Goal: Information Seeking & Learning: Learn about a topic

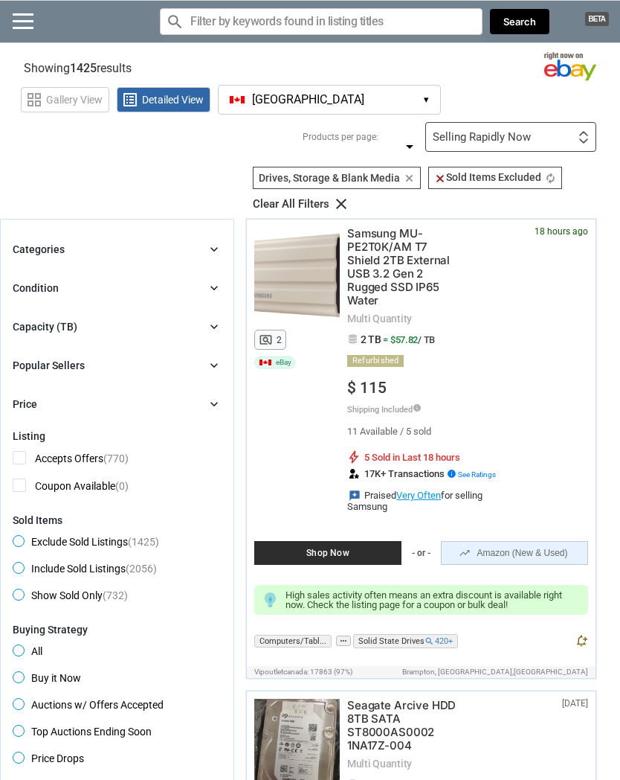
click at [581, 133] on img at bounding box center [584, 133] width 10 height 5
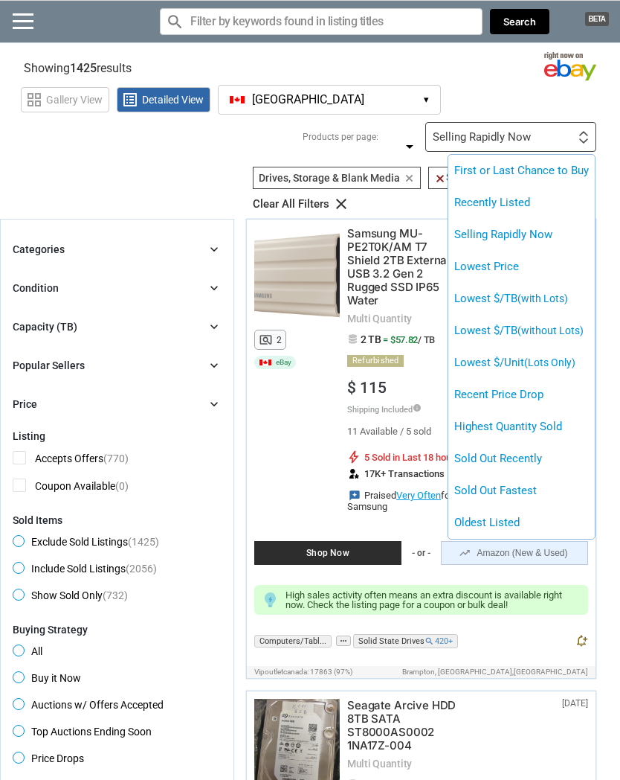
click at [551, 265] on li "Lowest Price" at bounding box center [522, 267] width 147 height 32
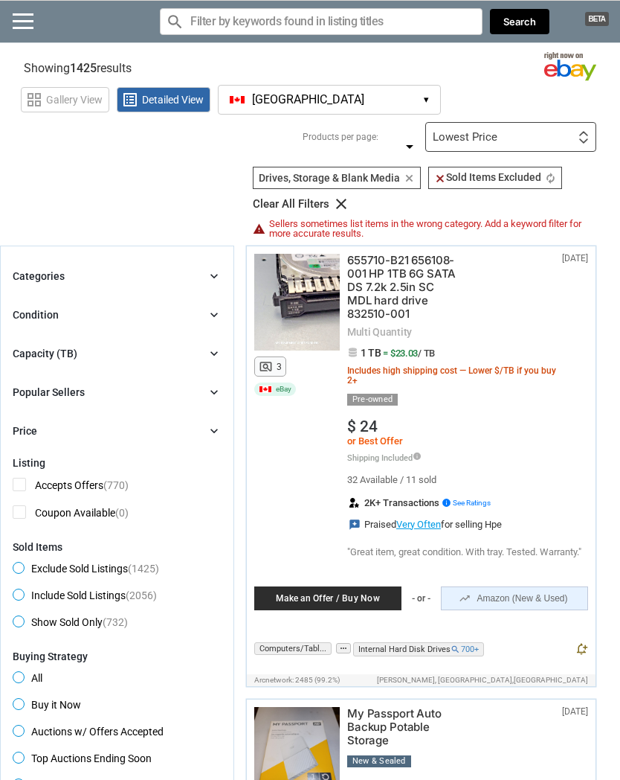
click at [565, 138] on div "Lowest Price First or Last Chance to Buy Recently Listed Selling Rapidly Now Lo…" at bounding box center [511, 137] width 171 height 30
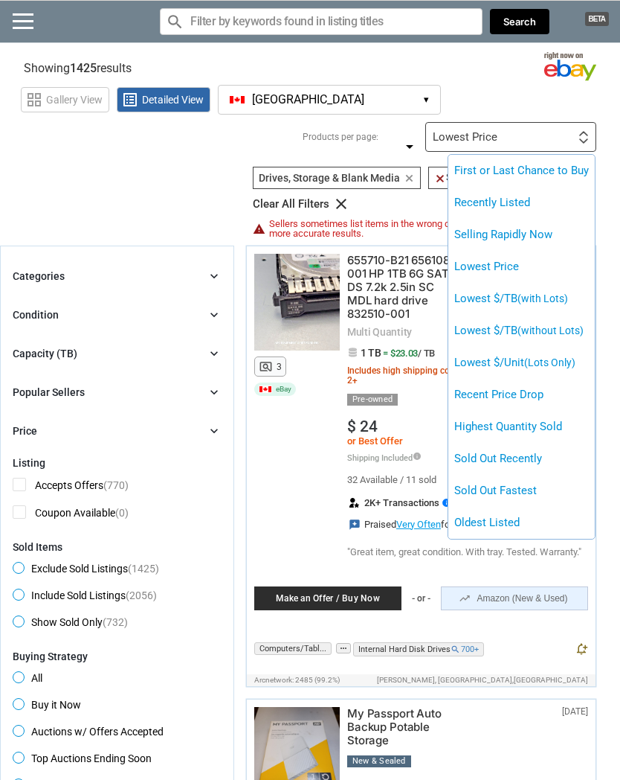
click at [567, 292] on span "(with Lots)" at bounding box center [543, 298] width 51 height 12
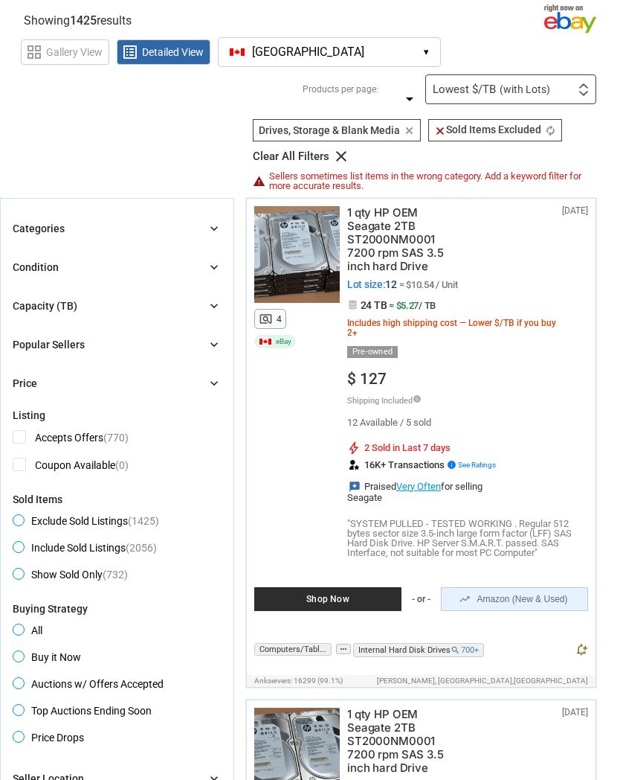
scroll to position [42, 0]
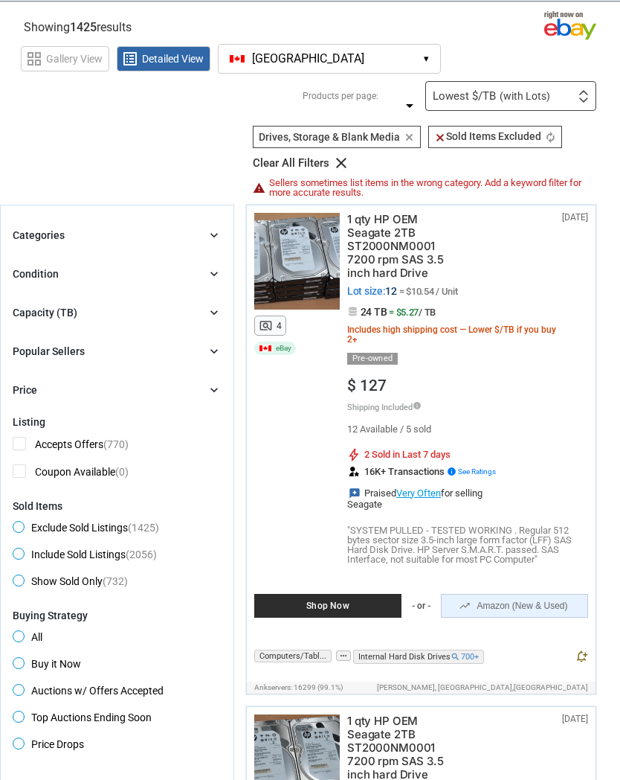
click at [221, 274] on icon "chevron_right" at bounding box center [214, 273] width 15 height 15
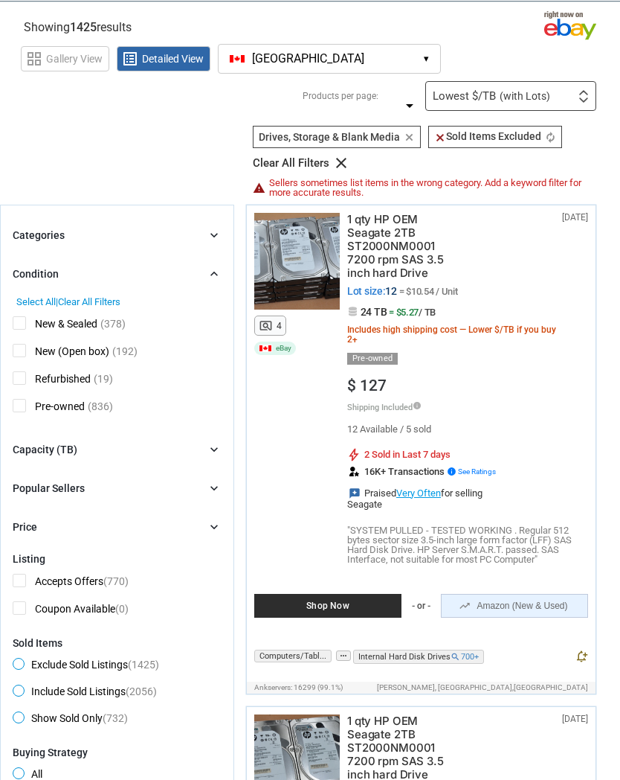
scroll to position [41, 0]
click at [220, 267] on icon "chevron_right" at bounding box center [214, 273] width 15 height 15
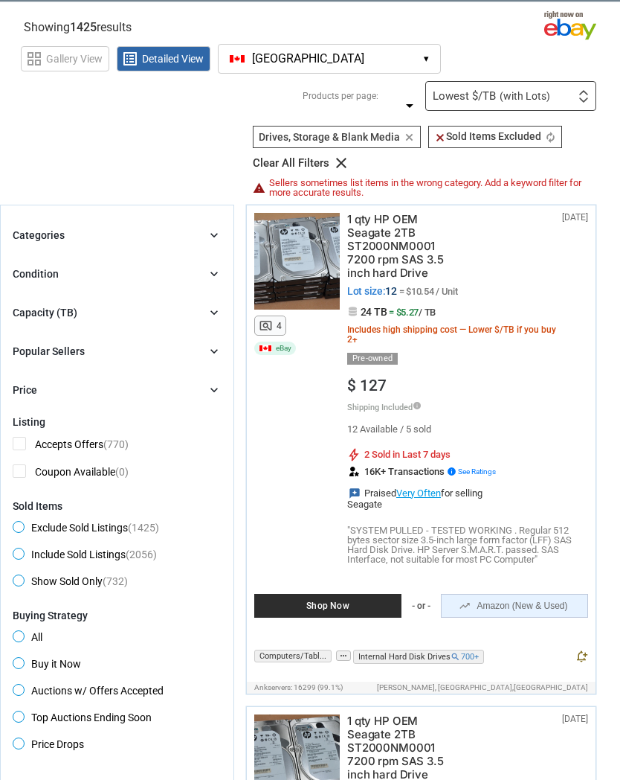
click at [214, 234] on icon "chevron_right" at bounding box center [214, 235] width 15 height 15
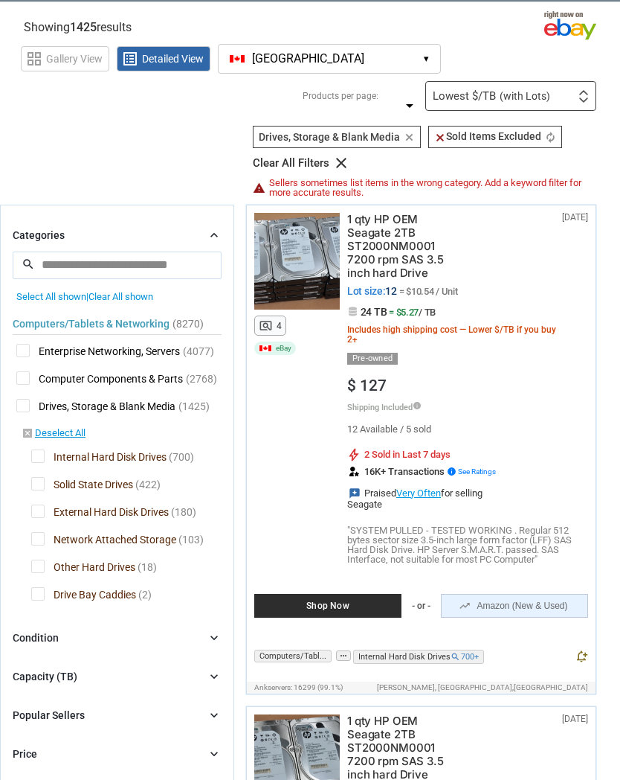
click at [217, 235] on icon "chevron_right" at bounding box center [214, 235] width 15 height 15
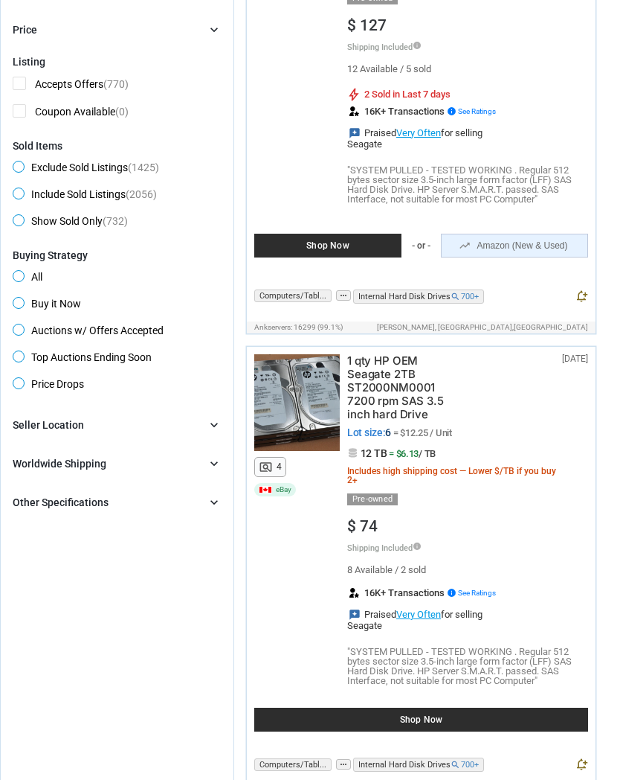
click at [210, 500] on icon "chevron_right" at bounding box center [214, 502] width 15 height 15
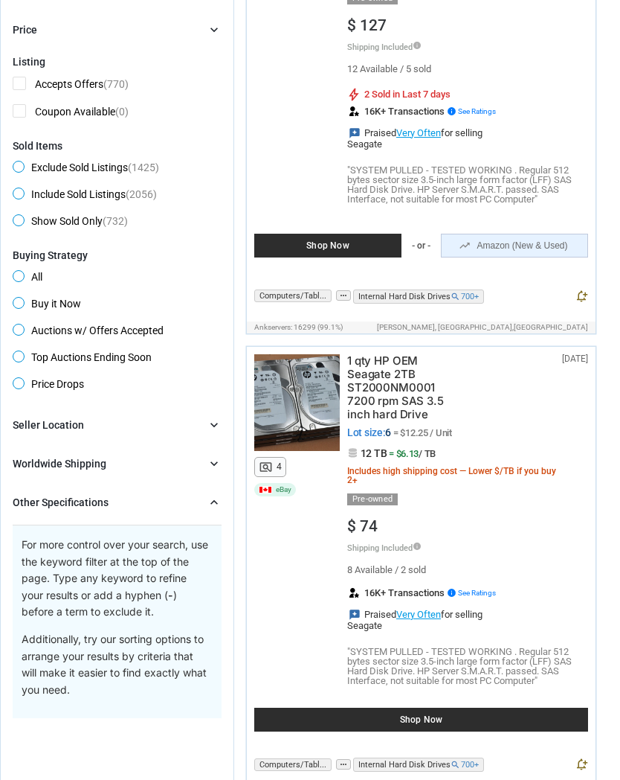
click at [205, 501] on div "Other Specifications chevron_right" at bounding box center [117, 502] width 209 height 18
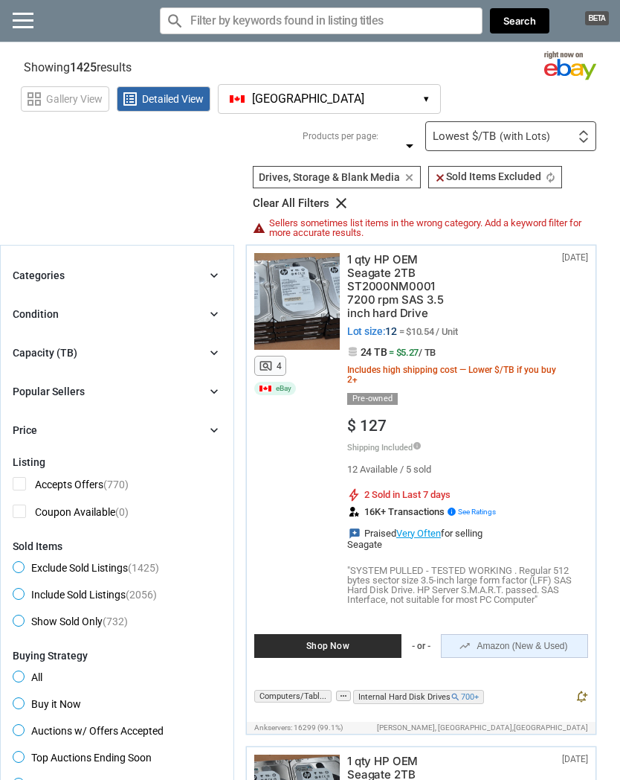
scroll to position [0, 0]
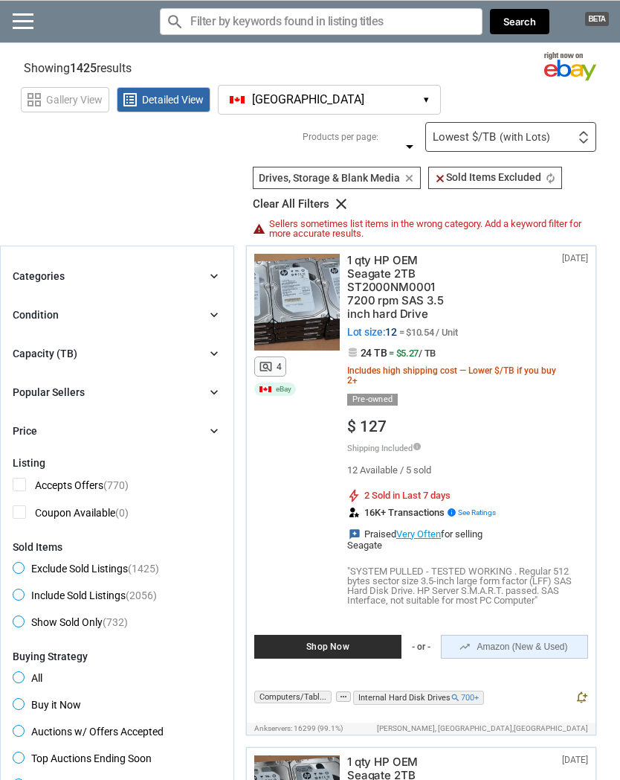
click at [216, 388] on icon "chevron_right" at bounding box center [214, 392] width 15 height 15
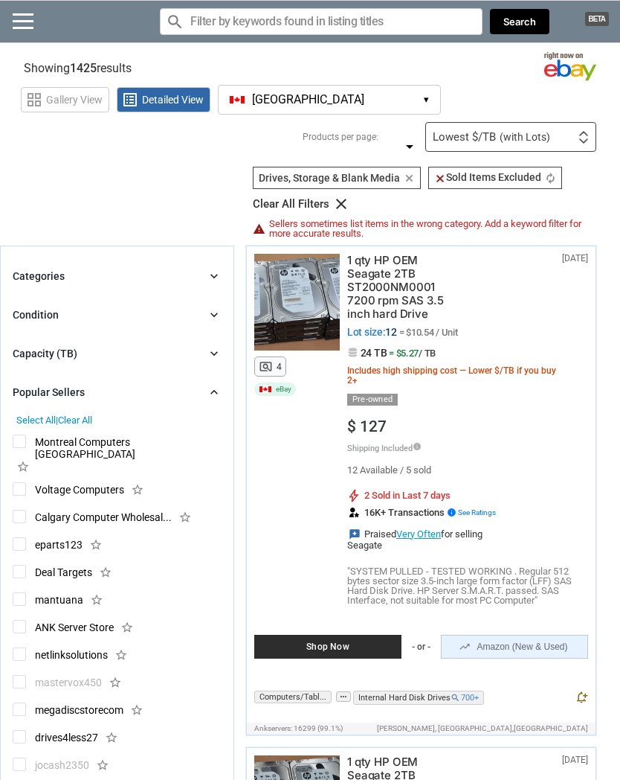
click at [216, 394] on icon "chevron_right" at bounding box center [214, 392] width 15 height 15
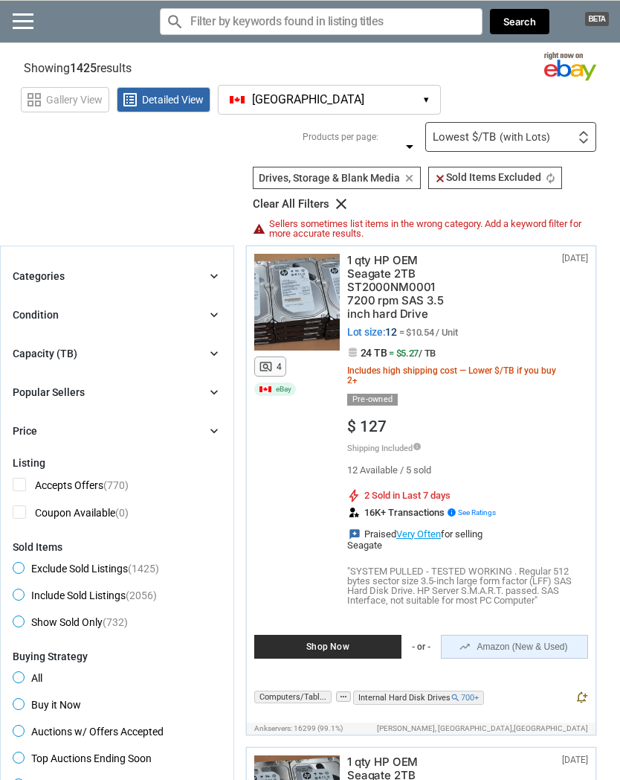
click at [219, 346] on icon "chevron_right" at bounding box center [214, 353] width 15 height 15
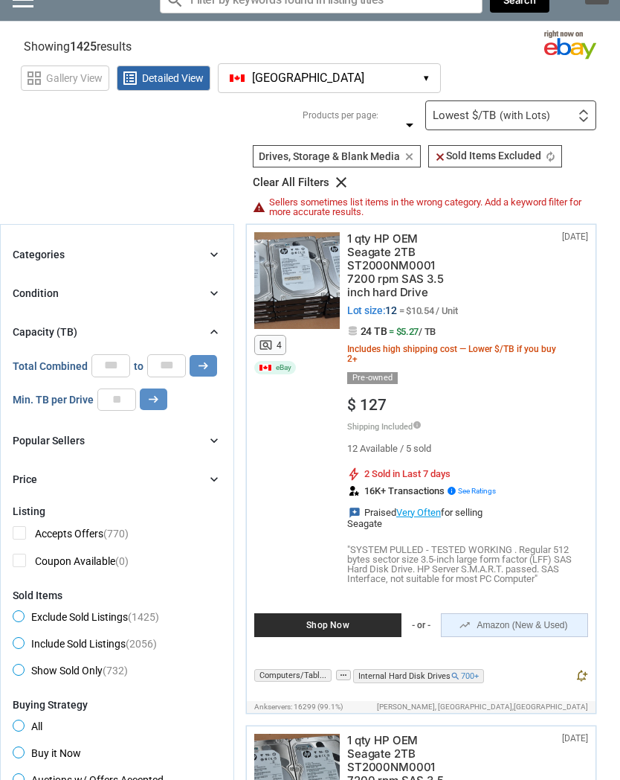
scroll to position [13, 0]
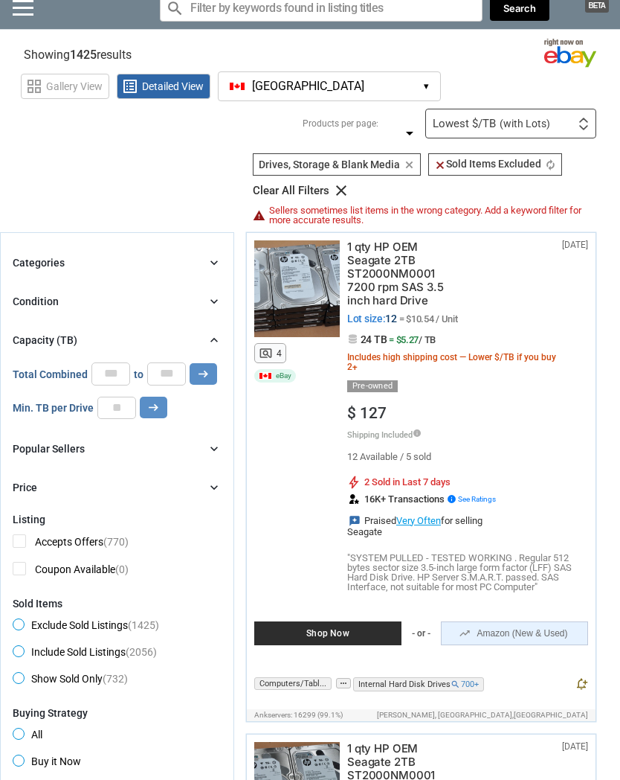
click at [219, 336] on icon "chevron_right" at bounding box center [214, 340] width 15 height 15
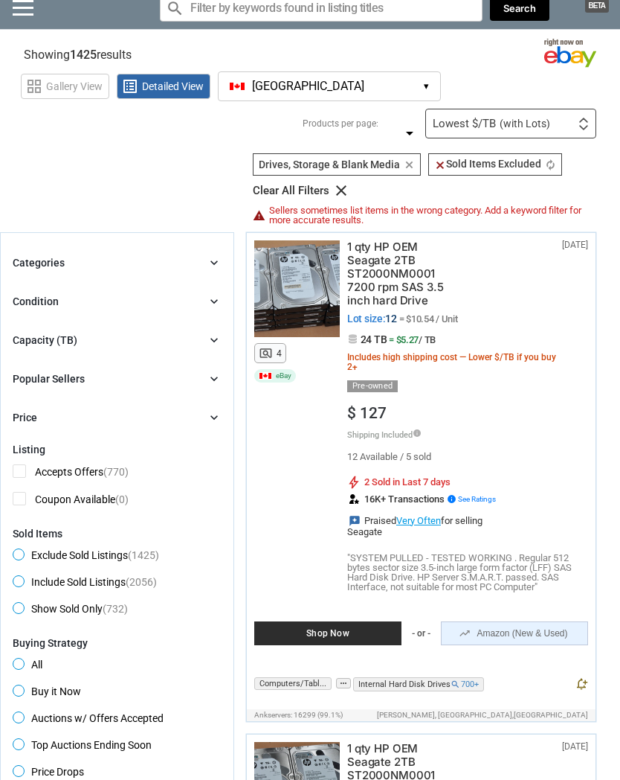
click at [216, 411] on icon "chevron_right" at bounding box center [214, 417] width 15 height 15
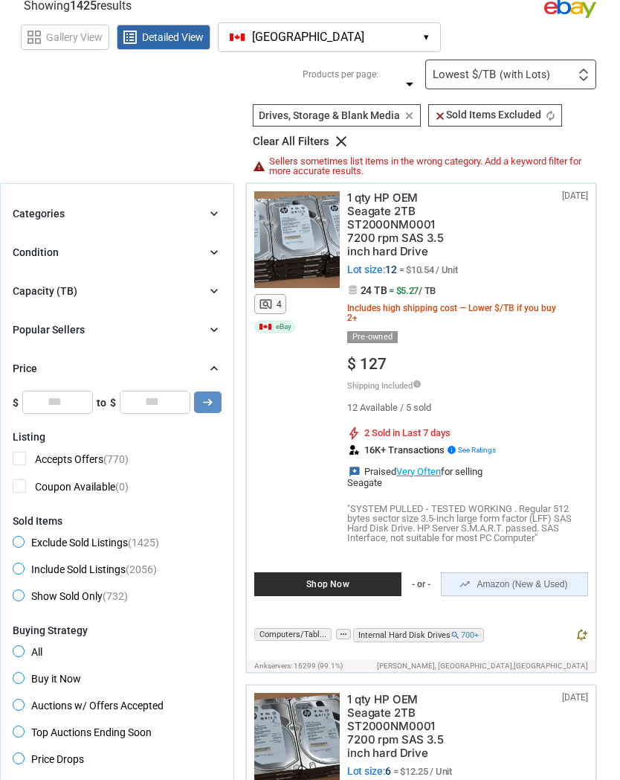
scroll to position [60, 0]
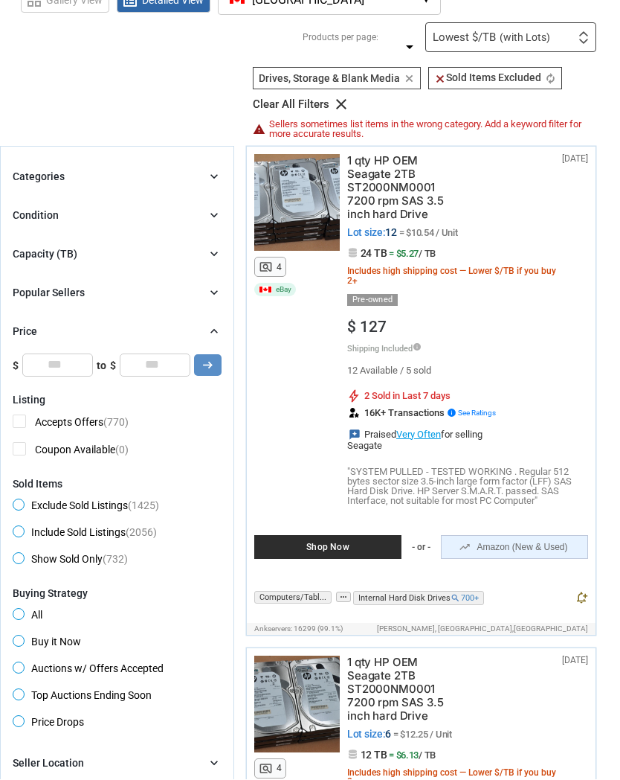
click at [219, 170] on icon "chevron_right" at bounding box center [214, 177] width 15 height 15
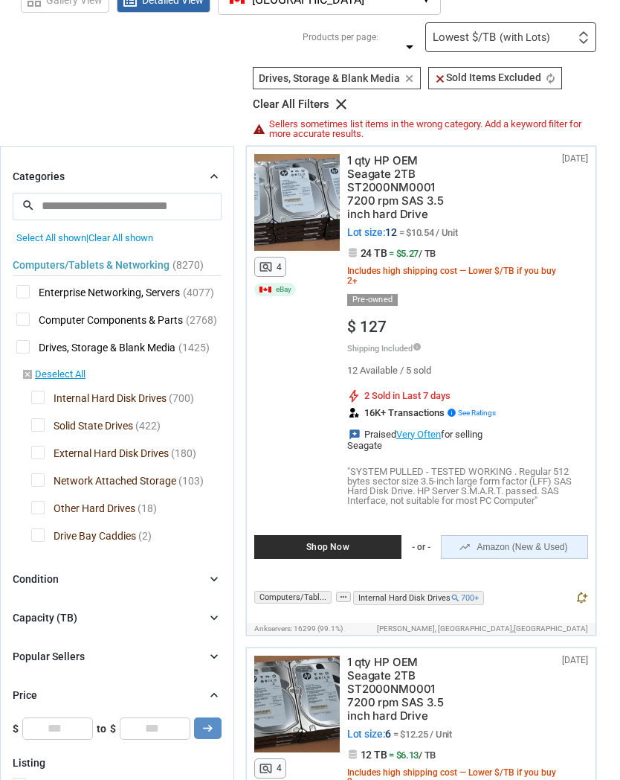
click at [219, 171] on icon "chevron_right" at bounding box center [214, 176] width 15 height 15
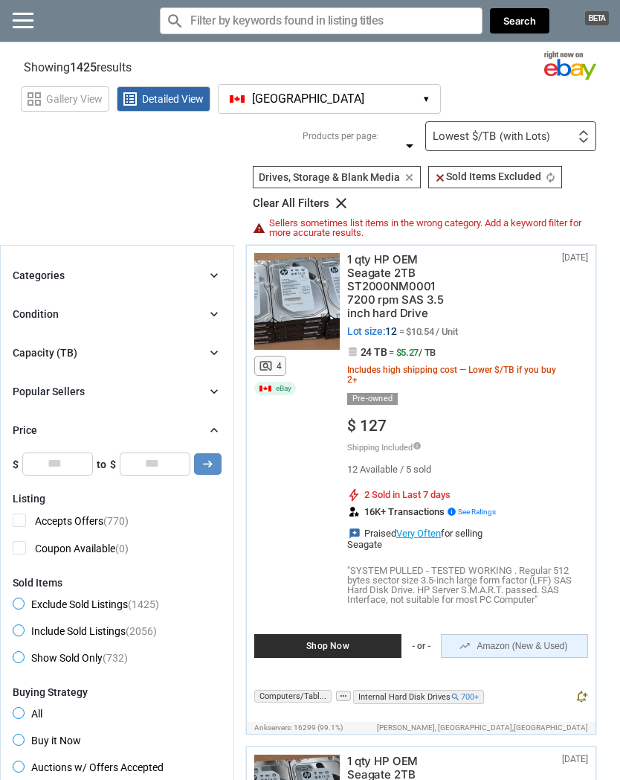
scroll to position [0, 0]
